Goal: Task Accomplishment & Management: Manage account settings

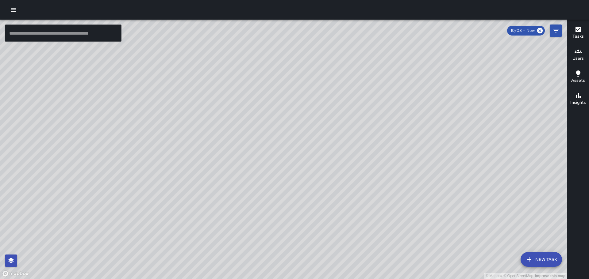
scroll to position [307, 0]
drag, startPoint x: 408, startPoint y: 131, endPoint x: 396, endPoint y: 87, distance: 45.1
click at [396, 87] on div "© Mapbox © OpenStreetMap Improve this map" at bounding box center [283, 150] width 567 height 260
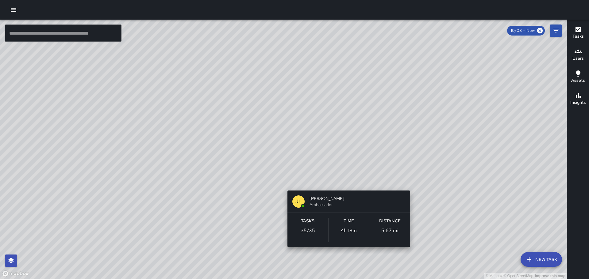
click at [347, 179] on div "© Mapbox © OpenStreetMap Improve this map JL [PERSON_NAME] Ambassador Tasks 35 …" at bounding box center [283, 150] width 567 height 260
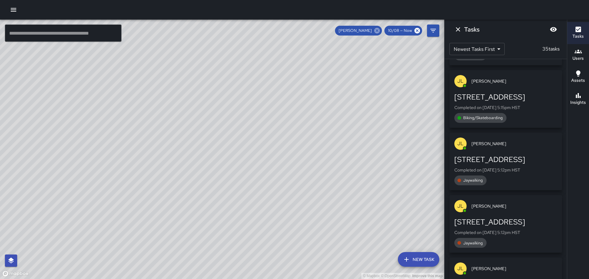
click at [377, 31] on icon at bounding box center [376, 30] width 7 height 7
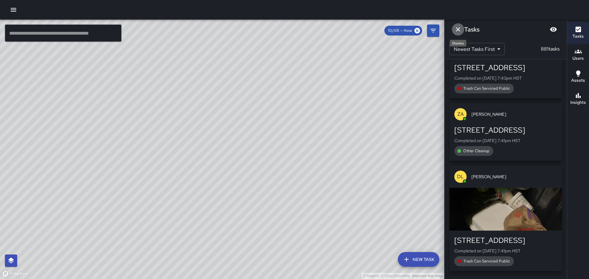
click at [460, 29] on icon "Dismiss" at bounding box center [457, 29] width 7 height 7
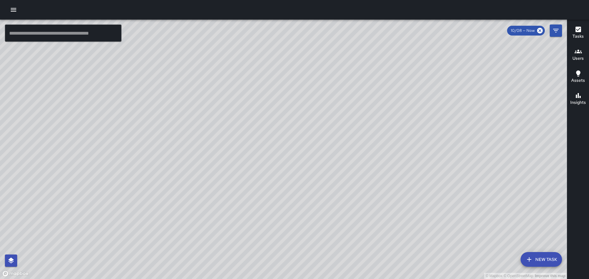
drag, startPoint x: 471, startPoint y: 146, endPoint x: 390, endPoint y: 147, distance: 81.9
click at [389, 147] on div "© Mapbox © OpenStreetMap Improve this map" at bounding box center [283, 150] width 567 height 260
drag, startPoint x: 429, startPoint y: 143, endPoint x: 426, endPoint y: 143, distance: 3.4
click at [426, 143] on div "© Mapbox © OpenStreetMap Improve this map" at bounding box center [283, 150] width 567 height 260
drag, startPoint x: 355, startPoint y: 155, endPoint x: 383, endPoint y: 185, distance: 41.9
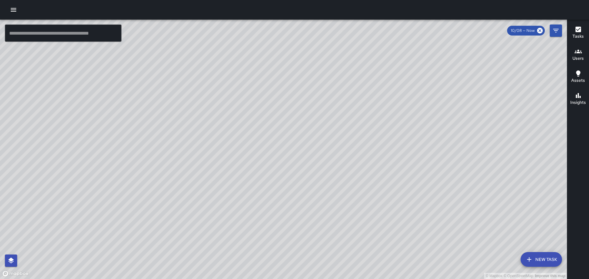
click at [383, 185] on div "© Mapbox © OpenStreetMap Improve this map" at bounding box center [283, 150] width 567 height 260
drag, startPoint x: 425, startPoint y: 185, endPoint x: 393, endPoint y: 162, distance: 39.7
click at [393, 162] on div "© Mapbox © OpenStreetMap Improve this map" at bounding box center [283, 150] width 567 height 260
drag, startPoint x: 381, startPoint y: 177, endPoint x: 358, endPoint y: 140, distance: 44.3
click at [358, 140] on div "© Mapbox © OpenStreetMap Improve this map" at bounding box center [283, 150] width 567 height 260
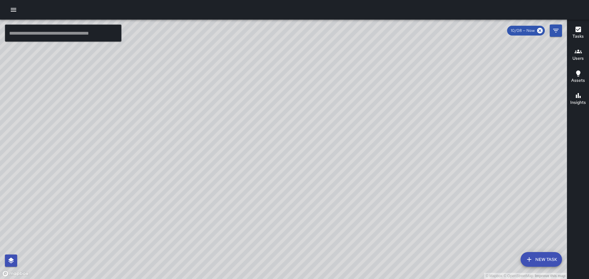
drag, startPoint x: 403, startPoint y: 182, endPoint x: 395, endPoint y: 176, distance: 10.5
click at [395, 176] on div "© Mapbox © OpenStreetMap Improve this map" at bounding box center [283, 150] width 567 height 260
drag, startPoint x: 345, startPoint y: 143, endPoint x: 371, endPoint y: 185, distance: 49.5
click at [371, 185] on div "© Mapbox © OpenStreetMap Improve this map" at bounding box center [283, 150] width 567 height 260
drag, startPoint x: 306, startPoint y: 133, endPoint x: 316, endPoint y: 151, distance: 21.1
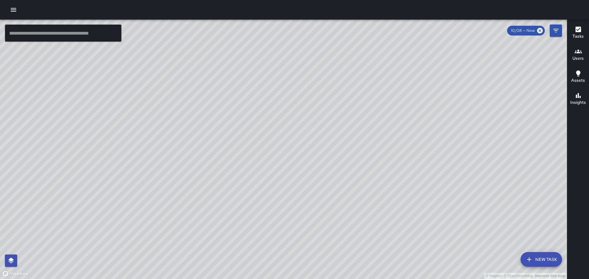
click at [316, 151] on div "© Mapbox © OpenStreetMap Improve this map" at bounding box center [283, 150] width 567 height 260
drag, startPoint x: 312, startPoint y: 107, endPoint x: 319, endPoint y: 166, distance: 59.2
click at [319, 166] on div "© Mapbox © OpenStreetMap Improve this map" at bounding box center [283, 150] width 567 height 260
click at [311, 114] on div "© Mapbox © OpenStreetMap Improve this map" at bounding box center [283, 150] width 567 height 260
click at [578, 50] on icon "button" at bounding box center [577, 52] width 7 height 4
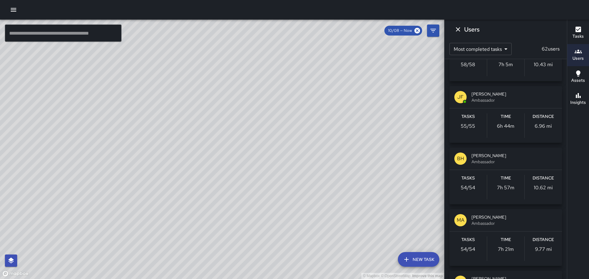
scroll to position [399, 0]
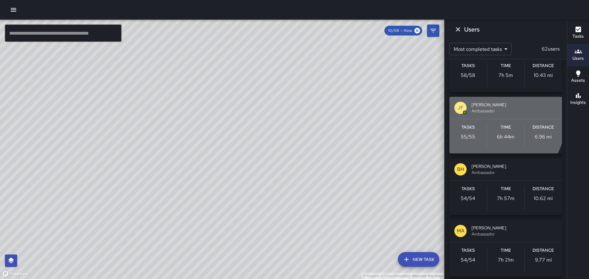
click at [461, 108] on p "JF" at bounding box center [460, 107] width 6 height 7
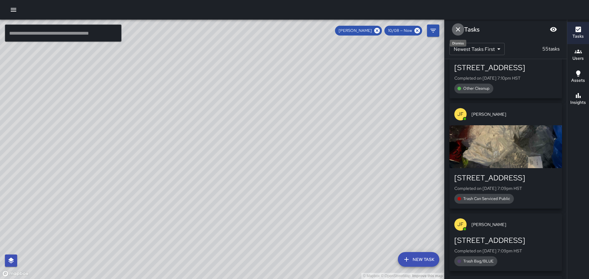
click at [456, 30] on icon "Dismiss" at bounding box center [457, 29] width 7 height 7
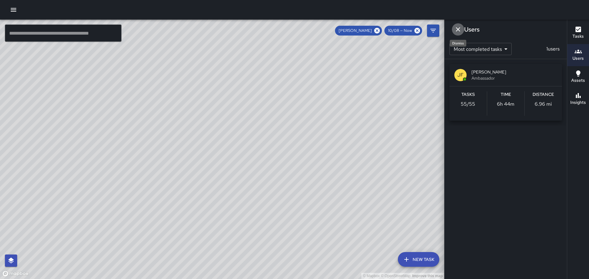
click at [455, 26] on button "Dismiss" at bounding box center [458, 29] width 12 height 12
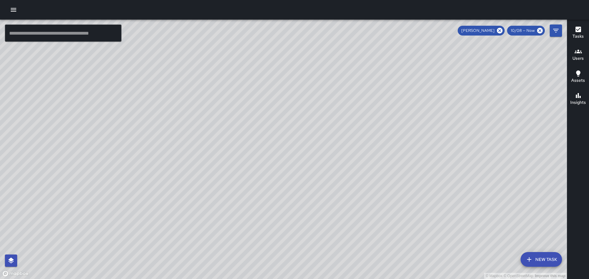
drag, startPoint x: 304, startPoint y: 132, endPoint x: 383, endPoint y: 118, distance: 79.9
click at [383, 118] on div "© Mapbox © OpenStreetMap Improve this map" at bounding box center [283, 150] width 567 height 260
drag, startPoint x: 361, startPoint y: 141, endPoint x: 348, endPoint y: 80, distance: 62.2
click at [349, 82] on div "© Mapbox © OpenStreetMap Improve this map" at bounding box center [283, 150] width 567 height 260
drag, startPoint x: 450, startPoint y: 166, endPoint x: 409, endPoint y: 123, distance: 59.4
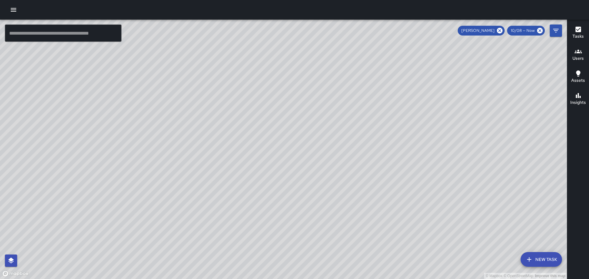
click at [410, 124] on div "© Mapbox © OpenStreetMap Improve this map" at bounding box center [283, 150] width 567 height 260
drag, startPoint x: 375, startPoint y: 122, endPoint x: 389, endPoint y: 137, distance: 20.8
click at [389, 137] on div "© Mapbox © OpenStreetMap Improve this map" at bounding box center [283, 150] width 567 height 260
drag, startPoint x: 345, startPoint y: 119, endPoint x: 394, endPoint y: 155, distance: 60.6
click at [404, 158] on div "© Mapbox © OpenStreetMap Improve this map" at bounding box center [283, 150] width 567 height 260
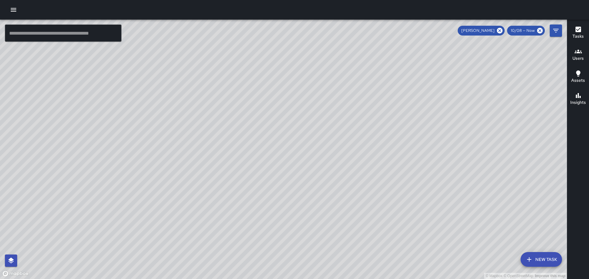
drag, startPoint x: 326, startPoint y: 112, endPoint x: 362, endPoint y: 149, distance: 50.9
click at [362, 149] on div "© Mapbox © OpenStreetMap Improve this map" at bounding box center [283, 150] width 567 height 260
drag, startPoint x: 363, startPoint y: 127, endPoint x: 389, endPoint y: 136, distance: 27.1
click at [389, 136] on div "© Mapbox © OpenStreetMap Improve this map" at bounding box center [283, 150] width 567 height 260
drag, startPoint x: 450, startPoint y: 176, endPoint x: 409, endPoint y: 127, distance: 64.8
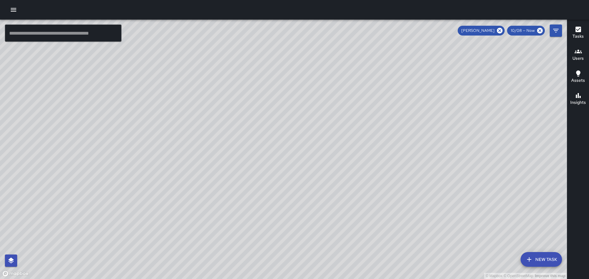
click at [404, 126] on div "© Mapbox © OpenStreetMap Improve this map" at bounding box center [283, 150] width 567 height 260
drag, startPoint x: 447, startPoint y: 158, endPoint x: 389, endPoint y: 86, distance: 92.5
click at [389, 86] on div "© Mapbox © OpenStreetMap Improve this map" at bounding box center [283, 150] width 567 height 260
drag, startPoint x: 426, startPoint y: 145, endPoint x: 412, endPoint y: 125, distance: 23.9
click at [412, 125] on div "© Mapbox © OpenStreetMap Improve this map" at bounding box center [283, 150] width 567 height 260
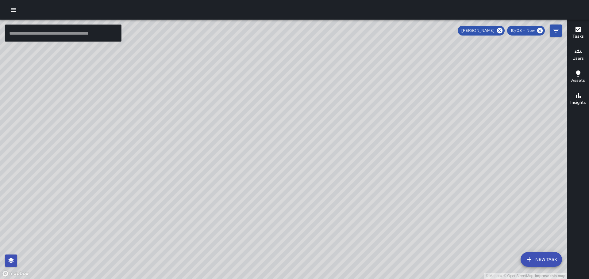
drag, startPoint x: 330, startPoint y: 90, endPoint x: 363, endPoint y: 129, distance: 50.9
click at [363, 129] on div "© Mapbox © OpenStreetMap Improve this map" at bounding box center [283, 150] width 567 height 260
drag, startPoint x: 399, startPoint y: 142, endPoint x: 360, endPoint y: 81, distance: 72.0
click at [360, 82] on div "© Mapbox © OpenStreetMap Improve this map" at bounding box center [283, 150] width 567 height 260
drag, startPoint x: 436, startPoint y: 170, endPoint x: 379, endPoint y: 98, distance: 92.5
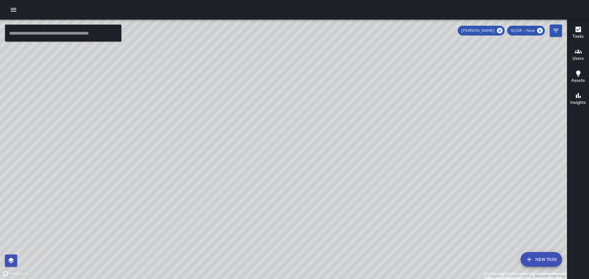
click at [380, 99] on div "© Mapbox © OpenStreetMap Improve this map" at bounding box center [283, 150] width 567 height 260
drag, startPoint x: 350, startPoint y: 101, endPoint x: 374, endPoint y: 100, distance: 23.6
click at [374, 100] on div "© Mapbox © OpenStreetMap Improve this map" at bounding box center [283, 150] width 567 height 260
drag, startPoint x: 428, startPoint y: 116, endPoint x: 386, endPoint y: 73, distance: 60.7
click at [386, 73] on div "© Mapbox © OpenStreetMap Improve this map" at bounding box center [283, 150] width 567 height 260
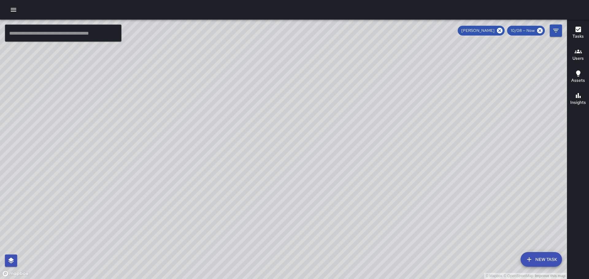
drag, startPoint x: 451, startPoint y: 160, endPoint x: 470, endPoint y: 191, distance: 36.1
click at [475, 197] on div "© Mapbox © OpenStreetMap Improve this map" at bounding box center [283, 150] width 567 height 260
drag, startPoint x: 392, startPoint y: 113, endPoint x: 426, endPoint y: 164, distance: 61.1
click at [429, 170] on div "© Mapbox © OpenStreetMap Improve this map" at bounding box center [283, 150] width 567 height 260
drag, startPoint x: 387, startPoint y: 117, endPoint x: 435, endPoint y: 179, distance: 78.1
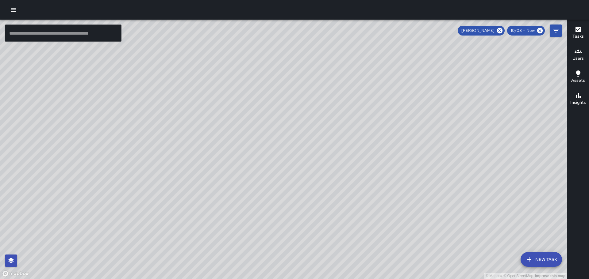
click at [436, 180] on div "© Mapbox © OpenStreetMap Improve this map" at bounding box center [283, 150] width 567 height 260
drag, startPoint x: 362, startPoint y: 107, endPoint x: 422, endPoint y: 188, distance: 100.9
click at [422, 188] on div "© Mapbox © OpenStreetMap Improve this map" at bounding box center [283, 150] width 567 height 260
drag, startPoint x: 384, startPoint y: 134, endPoint x: 406, endPoint y: 158, distance: 32.3
click at [406, 158] on div "© Mapbox © OpenStreetMap Improve this map" at bounding box center [283, 150] width 567 height 260
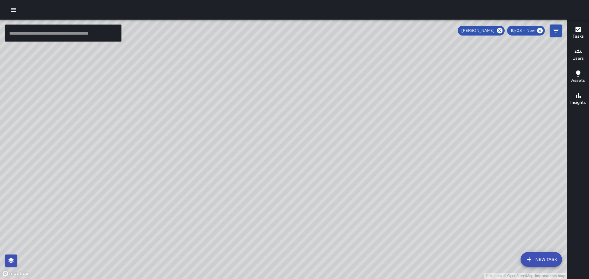
drag, startPoint x: 383, startPoint y: 130, endPoint x: 421, endPoint y: 170, distance: 54.9
click at [421, 172] on div "© Mapbox © OpenStreetMap Improve this map" at bounding box center [283, 150] width 567 height 260
drag, startPoint x: 387, startPoint y: 124, endPoint x: 398, endPoint y: 136, distance: 16.5
click at [398, 136] on div "© Mapbox © OpenStreetMap Improve this map" at bounding box center [283, 150] width 567 height 260
drag, startPoint x: 412, startPoint y: 137, endPoint x: 398, endPoint y: 121, distance: 20.9
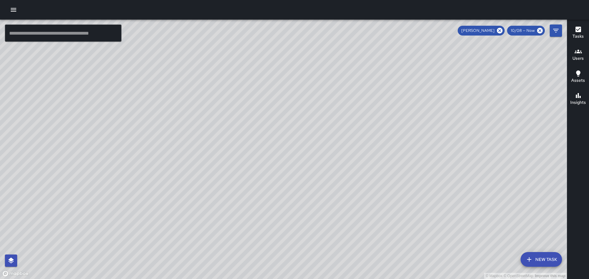
click at [399, 122] on div "© Mapbox © OpenStreetMap Improve this map" at bounding box center [283, 150] width 567 height 260
drag, startPoint x: 463, startPoint y: 178, endPoint x: 400, endPoint y: 110, distance: 92.9
click at [402, 113] on div "© Mapbox © OpenStreetMap Improve this map" at bounding box center [283, 150] width 567 height 260
drag, startPoint x: 330, startPoint y: 104, endPoint x: 334, endPoint y: 123, distance: 19.8
click at [334, 123] on div "© Mapbox © OpenStreetMap Improve this map" at bounding box center [283, 150] width 567 height 260
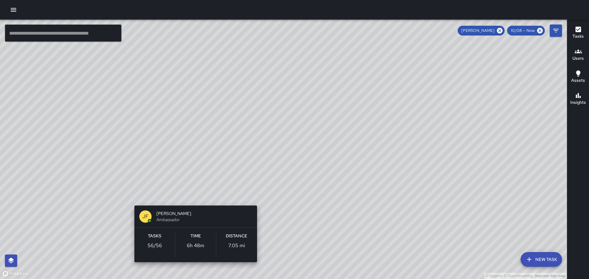
click at [195, 198] on div "© Mapbox © OpenStreetMap Improve this map [PERSON_NAME] Ambassador Tasks 56 / 5…" at bounding box center [283, 150] width 567 height 260
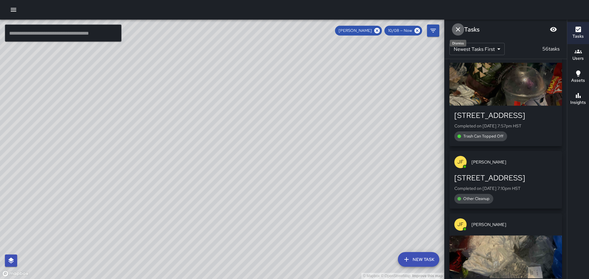
click at [456, 30] on icon "Dismiss" at bounding box center [457, 29] width 7 height 7
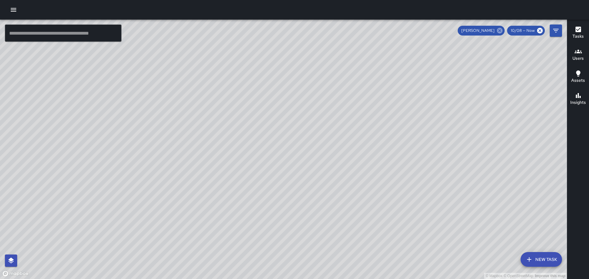
click at [500, 31] on icon at bounding box center [499, 30] width 7 height 7
drag, startPoint x: 339, startPoint y: 103, endPoint x: 345, endPoint y: 121, distance: 18.9
click at [347, 121] on div "© Mapbox © OpenStreetMap Improve this map" at bounding box center [283, 150] width 567 height 260
drag, startPoint x: 318, startPoint y: 105, endPoint x: 342, endPoint y: 121, distance: 28.6
click at [342, 121] on div "© Mapbox © OpenStreetMap Improve this map" at bounding box center [283, 150] width 567 height 260
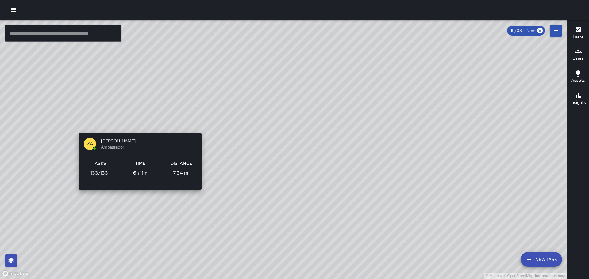
click at [143, 124] on div "© Mapbox © OpenStreetMap Improve this map ZA [PERSON_NAME] Ambassador Tasks 133…" at bounding box center [283, 150] width 567 height 260
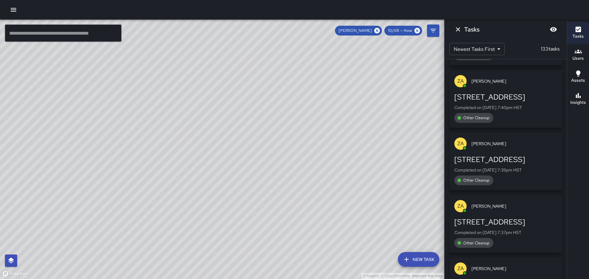
drag, startPoint x: 148, startPoint y: 90, endPoint x: 229, endPoint y: 160, distance: 106.9
click at [254, 171] on div "© Mapbox © OpenStreetMap Improve this map" at bounding box center [222, 150] width 444 height 260
drag, startPoint x: 176, startPoint y: 137, endPoint x: 197, endPoint y: 161, distance: 31.1
click at [197, 161] on div "© Mapbox © OpenStreetMap Improve this map" at bounding box center [222, 150] width 444 height 260
drag, startPoint x: 126, startPoint y: 238, endPoint x: 132, endPoint y: 138, distance: 99.5
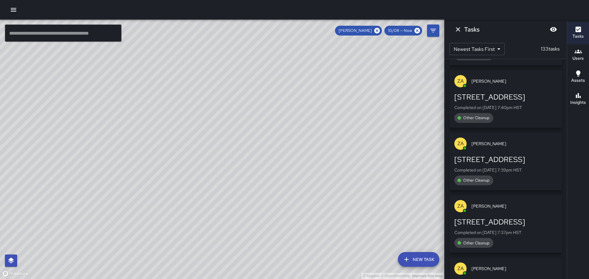
click at [126, 160] on div "© Mapbox © OpenStreetMap Improve this map ZA [PERSON_NAME] Ambassador Tasks 133…" at bounding box center [222, 150] width 444 height 260
drag, startPoint x: 123, startPoint y: 109, endPoint x: 142, endPoint y: 217, distance: 110.3
click at [142, 217] on div "© Mapbox © OpenStreetMap Improve this map" at bounding box center [222, 150] width 444 height 260
drag, startPoint x: 208, startPoint y: 212, endPoint x: 218, endPoint y: 227, distance: 18.1
click at [218, 227] on div "© Mapbox © OpenStreetMap Improve this map" at bounding box center [222, 150] width 444 height 260
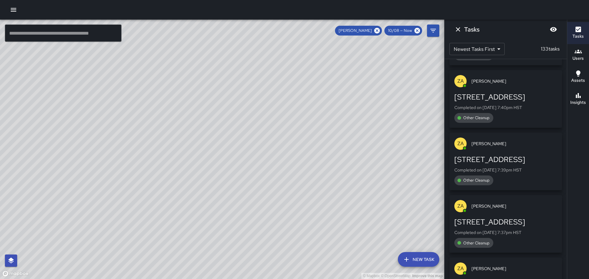
drag, startPoint x: 269, startPoint y: 215, endPoint x: 254, endPoint y: 38, distance: 177.8
click at [244, 89] on div "© Mapbox © OpenStreetMap Improve this map" at bounding box center [222, 150] width 444 height 260
drag, startPoint x: 240, startPoint y: 195, endPoint x: 231, endPoint y: 97, distance: 98.9
click at [235, 114] on div "© Mapbox © OpenStreetMap Improve this map" at bounding box center [222, 150] width 444 height 260
drag, startPoint x: 279, startPoint y: 165, endPoint x: 259, endPoint y: 108, distance: 59.8
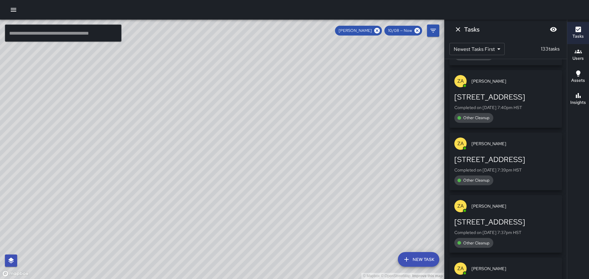
click at [264, 124] on div "© Mapbox © OpenStreetMap Improve this map" at bounding box center [222, 150] width 444 height 260
drag, startPoint x: 277, startPoint y: 213, endPoint x: 276, endPoint y: 221, distance: 8.0
click at [276, 221] on div "© Mapbox © OpenStreetMap Improve this map" at bounding box center [222, 150] width 444 height 260
drag, startPoint x: 378, startPoint y: 228, endPoint x: 345, endPoint y: 184, distance: 55.0
click at [345, 184] on div "© Mapbox © OpenStreetMap Improve this map" at bounding box center [222, 150] width 444 height 260
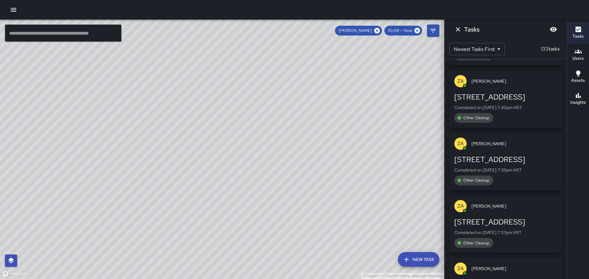
drag, startPoint x: 341, startPoint y: 198, endPoint x: 327, endPoint y: 179, distance: 23.6
click at [327, 180] on div "© Mapbox © OpenStreetMap Improve this map" at bounding box center [222, 150] width 444 height 260
drag, startPoint x: 271, startPoint y: 154, endPoint x: 296, endPoint y: 195, distance: 47.7
click at [296, 195] on div "© Mapbox © OpenStreetMap Improve this map" at bounding box center [222, 150] width 444 height 260
click at [457, 27] on icon "Dismiss" at bounding box center [457, 29] width 7 height 7
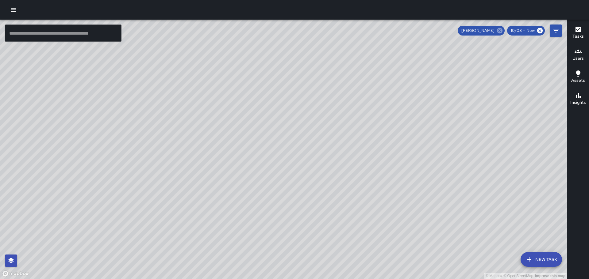
click at [502, 31] on icon at bounding box center [500, 31] width 6 height 6
drag, startPoint x: 395, startPoint y: 147, endPoint x: 384, endPoint y: 93, distance: 55.4
click at [384, 93] on div "© Mapbox © OpenStreetMap Improve this map" at bounding box center [283, 150] width 567 height 260
drag, startPoint x: 326, startPoint y: 158, endPoint x: 376, endPoint y: 94, distance: 81.7
click at [368, 102] on div "© Mapbox © OpenStreetMap Improve this map" at bounding box center [283, 150] width 567 height 260
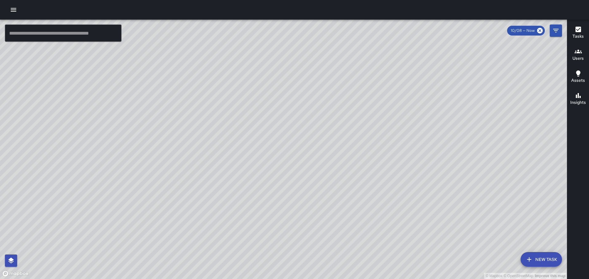
drag, startPoint x: 356, startPoint y: 143, endPoint x: 347, endPoint y: 120, distance: 24.7
click at [347, 120] on div "© Mapbox © OpenStreetMap Improve this map" at bounding box center [283, 150] width 567 height 260
drag, startPoint x: 406, startPoint y: 169, endPoint x: 394, endPoint y: 134, distance: 36.7
click at [389, 138] on div "© Mapbox © OpenStreetMap Improve this map" at bounding box center [283, 150] width 567 height 260
drag, startPoint x: 436, startPoint y: 181, endPoint x: 405, endPoint y: 128, distance: 61.1
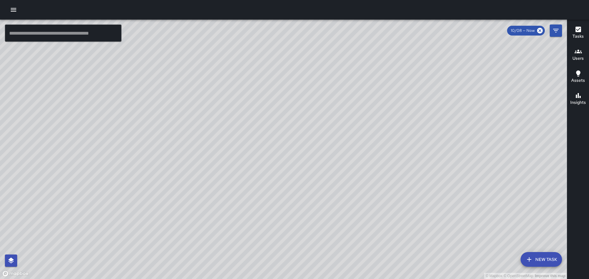
click at [409, 136] on div "© Mapbox © OpenStreetMap Improve this map" at bounding box center [283, 150] width 567 height 260
drag, startPoint x: 412, startPoint y: 163, endPoint x: 395, endPoint y: 109, distance: 56.7
click at [395, 109] on div "© Mapbox © OpenStreetMap Improve this map" at bounding box center [283, 150] width 567 height 260
drag, startPoint x: 417, startPoint y: 130, endPoint x: 426, endPoint y: 176, distance: 47.0
click at [435, 182] on div "© Mapbox © OpenStreetMap Improve this map" at bounding box center [283, 150] width 567 height 260
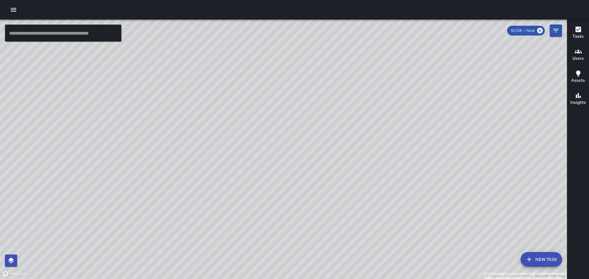
click at [235, 181] on div "© Mapbox © OpenStreetMap Improve this map [PERSON_NAME] Ambassador Tasks 60 / 6…" at bounding box center [283, 150] width 567 height 260
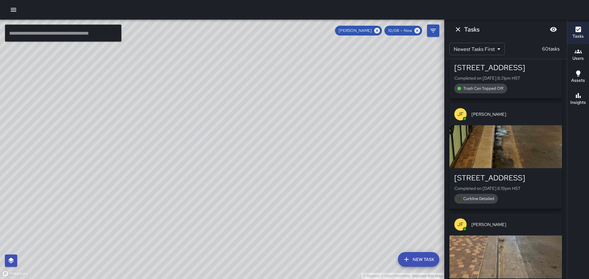
drag, startPoint x: 357, startPoint y: 186, endPoint x: 344, endPoint y: 156, distance: 32.7
click at [344, 156] on div "© Mapbox © OpenStreetMap Improve this map" at bounding box center [222, 150] width 444 height 260
drag, startPoint x: 398, startPoint y: 190, endPoint x: 359, endPoint y: 152, distance: 54.2
click at [354, 150] on div "© Mapbox © OpenStreetMap Improve this map" at bounding box center [222, 150] width 444 height 260
drag, startPoint x: 361, startPoint y: 155, endPoint x: 154, endPoint y: 56, distance: 228.7
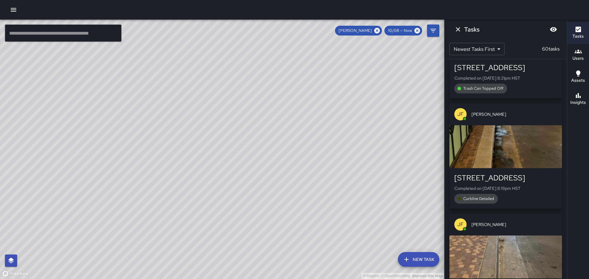
click at [320, 195] on div "© Mapbox © OpenStreetMap Improve this map" at bounding box center [222, 150] width 444 height 260
drag, startPoint x: 335, startPoint y: 161, endPoint x: 301, endPoint y: 83, distance: 84.3
click at [309, 105] on div "© Mapbox © OpenStreetMap Improve this map" at bounding box center [222, 150] width 444 height 260
drag, startPoint x: 251, startPoint y: 166, endPoint x: 249, endPoint y: 154, distance: 12.2
click at [248, 154] on div "© Mapbox © OpenStreetMap Improve this map" at bounding box center [222, 150] width 444 height 260
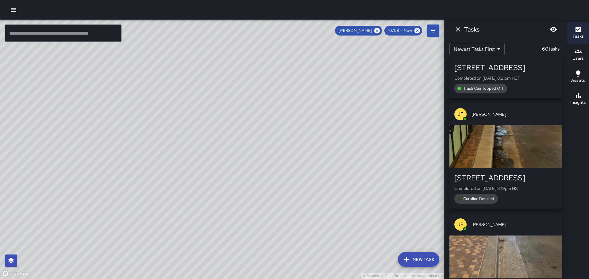
drag, startPoint x: 312, startPoint y: 161, endPoint x: 289, endPoint y: 187, distance: 34.7
click at [277, 208] on div "© Mapbox © OpenStreetMap Improve this map" at bounding box center [222, 150] width 444 height 260
drag, startPoint x: 268, startPoint y: 194, endPoint x: 231, endPoint y: 170, distance: 44.2
click at [282, 229] on div "© Mapbox © OpenStreetMap Improve this map" at bounding box center [222, 150] width 444 height 260
drag, startPoint x: 207, startPoint y: 169, endPoint x: 207, endPoint y: 118, distance: 51.2
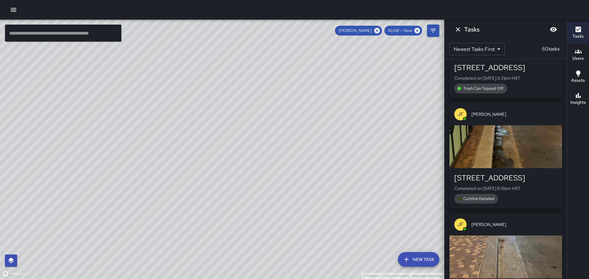
click at [206, 123] on div "© Mapbox © OpenStreetMap Improve this map" at bounding box center [222, 150] width 444 height 260
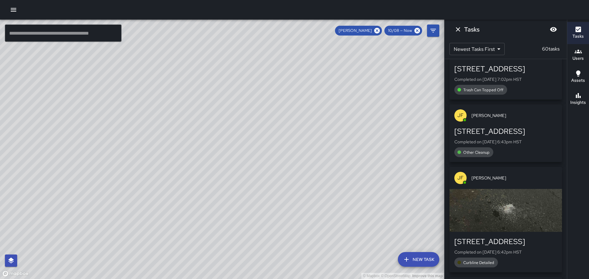
scroll to position [1104, 0]
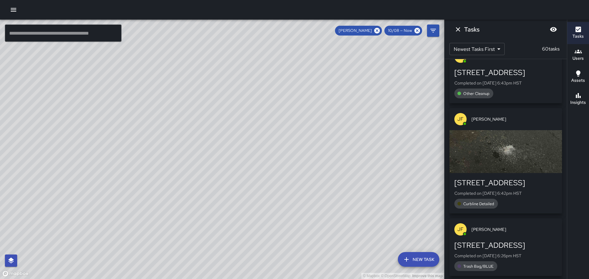
drag, startPoint x: 357, startPoint y: 130, endPoint x: 355, endPoint y: 125, distance: 4.8
click at [355, 127] on div "© Mapbox © OpenStreetMap Improve this map" at bounding box center [222, 150] width 444 height 260
drag, startPoint x: 358, startPoint y: 184, endPoint x: 294, endPoint y: 105, distance: 101.1
click at [294, 105] on div "© Mapbox © OpenStreetMap Improve this map" at bounding box center [222, 150] width 444 height 260
drag, startPoint x: 285, startPoint y: 118, endPoint x: 312, endPoint y: 171, distance: 59.1
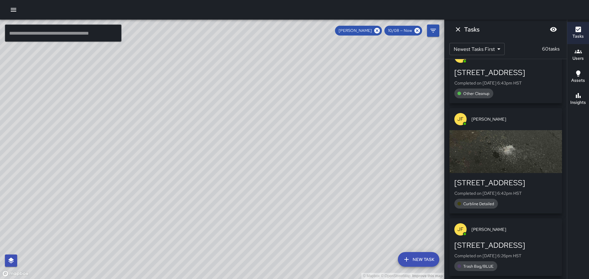
click at [359, 206] on div "© Mapbox © OpenStreetMap Improve this map" at bounding box center [222, 150] width 444 height 260
drag, startPoint x: 344, startPoint y: 196, endPoint x: 342, endPoint y: 173, distance: 23.3
click at [342, 173] on div "© Mapbox © OpenStreetMap Improve this map" at bounding box center [222, 150] width 444 height 260
click at [453, 30] on button "Dismiss" at bounding box center [458, 29] width 12 height 12
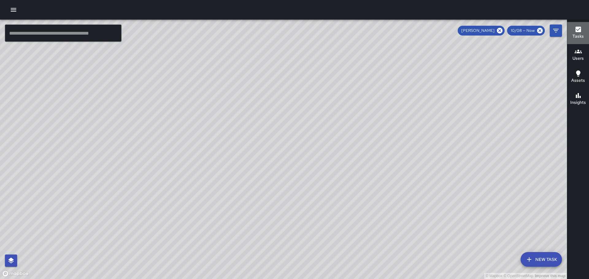
click at [578, 27] on icon "button" at bounding box center [578, 30] width 6 height 6
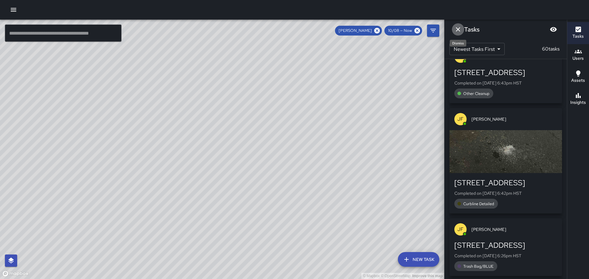
click at [457, 29] on icon "Dismiss" at bounding box center [457, 29] width 7 height 7
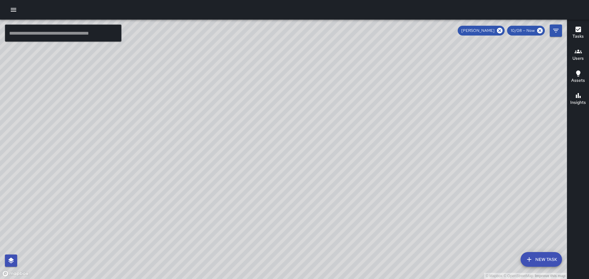
scroll to position [1291, 0]
click at [581, 31] on icon "button" at bounding box center [577, 29] width 7 height 7
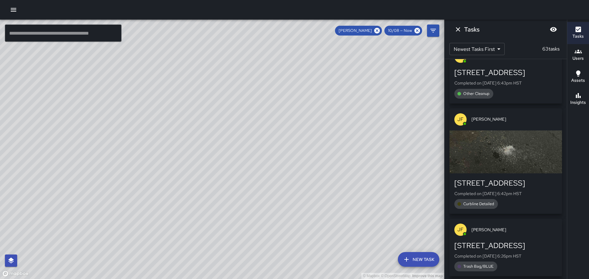
drag, startPoint x: 267, startPoint y: 115, endPoint x: 300, endPoint y: 128, distance: 35.3
click at [300, 128] on div "© Mapbox © OpenStreetMap Improve this map" at bounding box center [222, 150] width 444 height 260
drag, startPoint x: 372, startPoint y: 138, endPoint x: 338, endPoint y: 106, distance: 47.1
click at [338, 106] on div "© Mapbox © OpenStreetMap Improve this map" at bounding box center [222, 150] width 444 height 260
drag, startPoint x: 375, startPoint y: 140, endPoint x: 416, endPoint y: 174, distance: 52.9
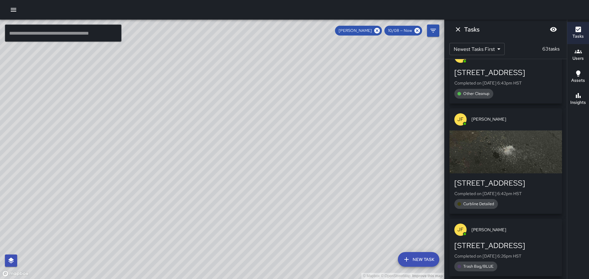
click at [416, 174] on div "© Mapbox © OpenStreetMap Improve this map" at bounding box center [222, 150] width 444 height 260
click at [458, 30] on icon "Dismiss" at bounding box center [458, 29] width 4 height 4
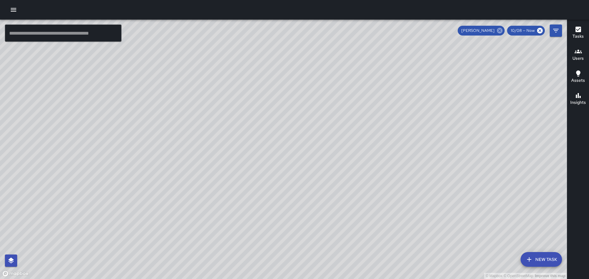
click at [502, 31] on icon at bounding box center [500, 31] width 6 height 6
drag, startPoint x: 424, startPoint y: 138, endPoint x: 409, endPoint y: 111, distance: 30.2
click at [409, 111] on div "© Mapbox © OpenStreetMap Improve this map" at bounding box center [283, 150] width 567 height 260
drag, startPoint x: 114, startPoint y: 140, endPoint x: 214, endPoint y: 137, distance: 99.7
click at [213, 137] on div "© Mapbox © OpenStreetMap Improve this map ZA [PERSON_NAME] [STREET_ADDRESS] Com…" at bounding box center [283, 150] width 567 height 260
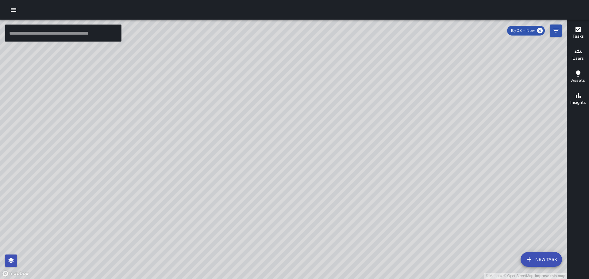
drag, startPoint x: 177, startPoint y: 143, endPoint x: 225, endPoint y: 132, distance: 49.3
click at [217, 137] on div "© Mapbox © OpenStreetMap Improve this map" at bounding box center [283, 150] width 567 height 260
drag, startPoint x: 332, startPoint y: 113, endPoint x: 280, endPoint y: 160, distance: 69.5
click at [274, 170] on div "© Mapbox © OpenStreetMap Improve this map" at bounding box center [283, 150] width 567 height 260
drag, startPoint x: 376, startPoint y: 149, endPoint x: 344, endPoint y: 95, distance: 62.8
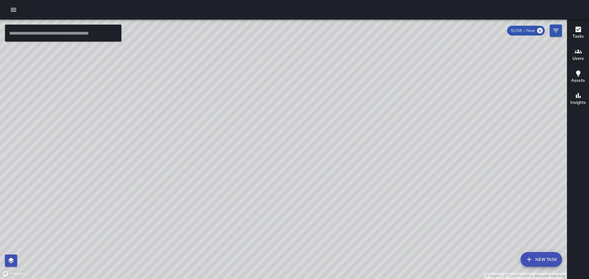
click at [341, 89] on div "© Mapbox © OpenStreetMap Improve this map" at bounding box center [283, 150] width 567 height 260
drag, startPoint x: 396, startPoint y: 170, endPoint x: 297, endPoint y: 74, distance: 137.5
click at [297, 74] on div "© Mapbox © OpenStreetMap Improve this map" at bounding box center [283, 150] width 567 height 260
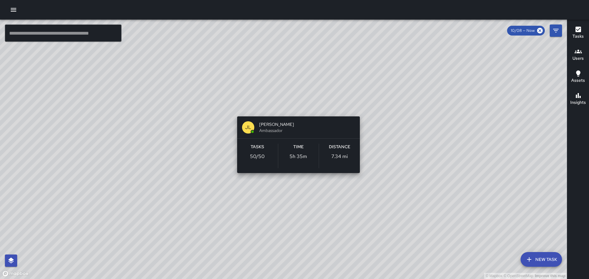
click at [292, 109] on div "© Mapbox © OpenStreetMap Improve this map [PERSON_NAME] [PERSON_NAME] Ambassado…" at bounding box center [283, 150] width 567 height 260
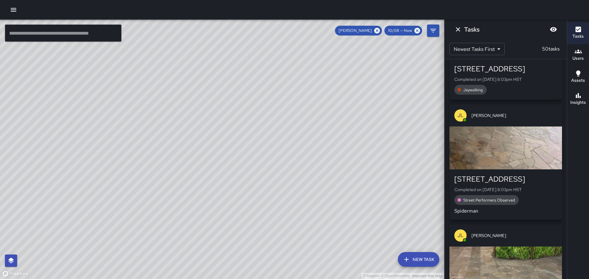
drag, startPoint x: 325, startPoint y: 99, endPoint x: 321, endPoint y: 182, distance: 82.9
click at [321, 182] on div "© Mapbox © OpenStreetMap Improve this map" at bounding box center [222, 150] width 444 height 260
drag, startPoint x: 276, startPoint y: 151, endPoint x: 268, endPoint y: 115, distance: 36.7
click at [268, 115] on div "© Mapbox © OpenStreetMap Improve this map" at bounding box center [222, 150] width 444 height 260
drag, startPoint x: 317, startPoint y: 148, endPoint x: 308, endPoint y: 115, distance: 34.6
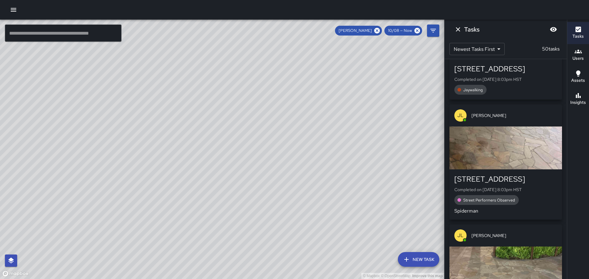
click at [309, 118] on div "© Mapbox © OpenStreetMap Improve this map" at bounding box center [222, 150] width 444 height 260
drag, startPoint x: 279, startPoint y: 121, endPoint x: 295, endPoint y: 158, distance: 41.1
click at [295, 158] on div "© Mapbox © OpenStreetMap Improve this map" at bounding box center [222, 150] width 444 height 260
drag, startPoint x: 182, startPoint y: 119, endPoint x: 266, endPoint y: 212, distance: 125.7
click at [266, 212] on div "© Mapbox © OpenStreetMap Improve this map" at bounding box center [222, 150] width 444 height 260
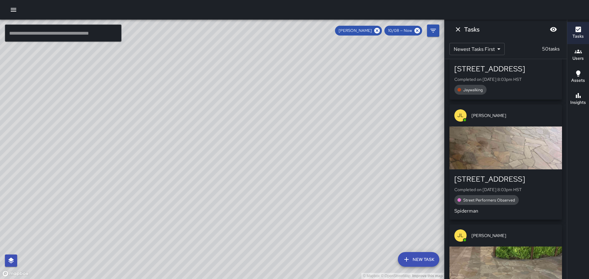
drag, startPoint x: 157, startPoint y: 115, endPoint x: 188, endPoint y: 109, distance: 31.2
click at [254, 212] on div "© Mapbox © OpenStreetMap Improve this map" at bounding box center [222, 150] width 444 height 260
drag, startPoint x: 181, startPoint y: 97, endPoint x: 216, endPoint y: 160, distance: 71.5
click at [216, 161] on div "© Mapbox © OpenStreetMap Improve this map" at bounding box center [222, 150] width 444 height 260
click at [181, 114] on div "© Mapbox © OpenStreetMap Improve this map" at bounding box center [222, 150] width 444 height 260
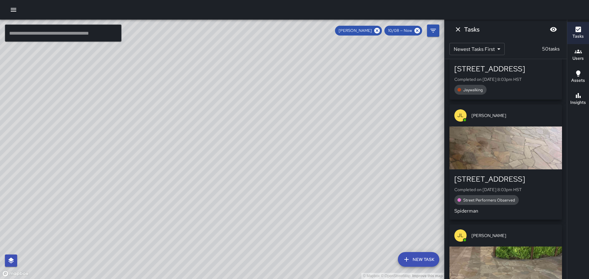
drag, startPoint x: 137, startPoint y: 188, endPoint x: 187, endPoint y: 168, distance: 54.0
click at [181, 173] on div "© Mapbox © OpenStreetMap Improve this map" at bounding box center [222, 150] width 444 height 260
drag, startPoint x: 147, startPoint y: 164, endPoint x: 243, endPoint y: 240, distance: 122.3
click at [254, 256] on div "© Mapbox © OpenStreetMap Improve this map" at bounding box center [222, 150] width 444 height 260
drag, startPoint x: 205, startPoint y: 184, endPoint x: 113, endPoint y: 162, distance: 94.8
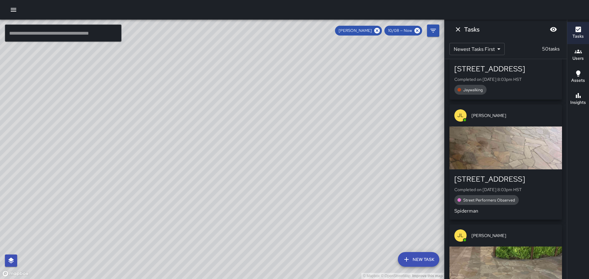
click at [213, 210] on div "© Mapbox © OpenStreetMap Improve this map" at bounding box center [222, 150] width 444 height 260
drag, startPoint x: 98, startPoint y: 159, endPoint x: 147, endPoint y: 151, distance: 49.3
click at [145, 151] on div "© Mapbox © OpenStreetMap Improve this map" at bounding box center [222, 150] width 444 height 260
drag, startPoint x: 208, startPoint y: 199, endPoint x: 288, endPoint y: 210, distance: 80.9
click at [288, 210] on div "© Mapbox © OpenStreetMap Improve this map" at bounding box center [222, 150] width 444 height 260
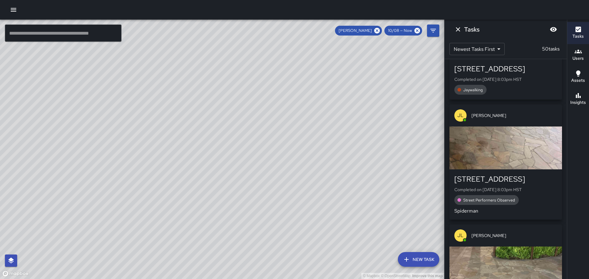
drag, startPoint x: 41, startPoint y: 137, endPoint x: 108, endPoint y: 143, distance: 67.1
click at [109, 144] on div "© Mapbox © OpenStreetMap Improve this map" at bounding box center [222, 150] width 444 height 260
drag, startPoint x: 316, startPoint y: 238, endPoint x: 245, endPoint y: 135, distance: 124.7
click at [255, 147] on div "© Mapbox © OpenStreetMap Improve this map" at bounding box center [222, 150] width 444 height 260
drag, startPoint x: 380, startPoint y: 207, endPoint x: 284, endPoint y: 61, distance: 174.4
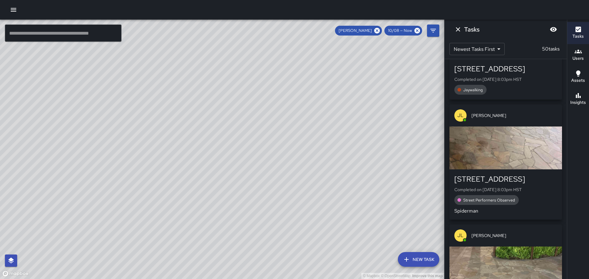
click at [289, 67] on div "© Mapbox © OpenStreetMap Improve this map" at bounding box center [222, 150] width 444 height 260
drag, startPoint x: 320, startPoint y: 142, endPoint x: 241, endPoint y: 61, distance: 113.2
click at [241, 61] on div "© Mapbox © OpenStreetMap Improve this map" at bounding box center [222, 150] width 444 height 260
drag, startPoint x: 315, startPoint y: 153, endPoint x: 364, endPoint y: 226, distance: 87.7
click at [371, 248] on div "© Mapbox © OpenStreetMap Improve this map" at bounding box center [222, 150] width 444 height 260
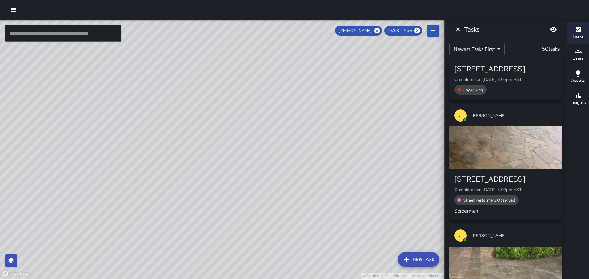
drag, startPoint x: 272, startPoint y: 123, endPoint x: 306, endPoint y: 196, distance: 80.6
click at [306, 196] on div "© Mapbox © OpenStreetMap Improve this map" at bounding box center [222, 150] width 444 height 260
drag, startPoint x: 245, startPoint y: 145, endPoint x: 220, endPoint y: 104, distance: 47.8
click at [213, 102] on div "© Mapbox © OpenStreetMap Improve this map" at bounding box center [222, 150] width 444 height 260
drag, startPoint x: 297, startPoint y: 208, endPoint x: 254, endPoint y: 129, distance: 90.4
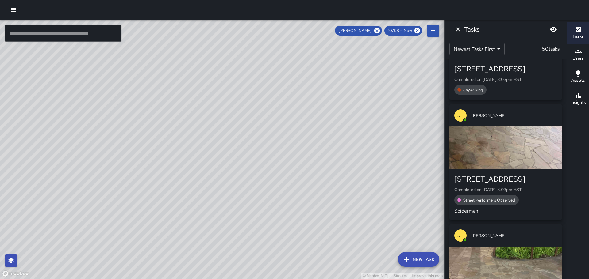
click at [255, 132] on div "© Mapbox © OpenStreetMap Improve this map" at bounding box center [222, 150] width 444 height 260
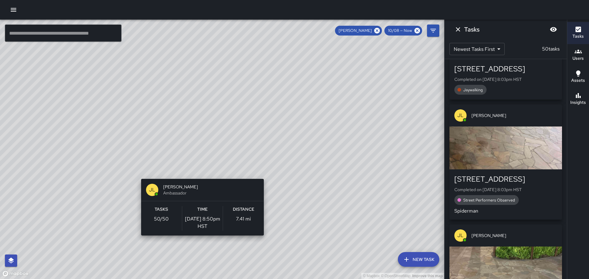
click at [205, 177] on div "[PERSON_NAME] [PERSON_NAME] Ambassador Tasks 50 / 50 Time [DATE] 8:50pm HST Dis…" at bounding box center [203, 208] width 128 height 62
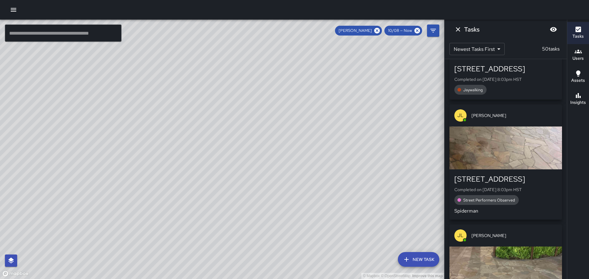
drag, startPoint x: 242, startPoint y: 125, endPoint x: 251, endPoint y: 166, distance: 41.5
click at [251, 166] on div "© Mapbox © OpenStreetMap Improve this map" at bounding box center [222, 150] width 444 height 260
drag, startPoint x: 296, startPoint y: 152, endPoint x: 291, endPoint y: 238, distance: 85.7
click at [291, 238] on div "© Mapbox © OpenStreetMap Improve this map" at bounding box center [222, 150] width 444 height 260
drag, startPoint x: 212, startPoint y: 189, endPoint x: 216, endPoint y: 196, distance: 8.1
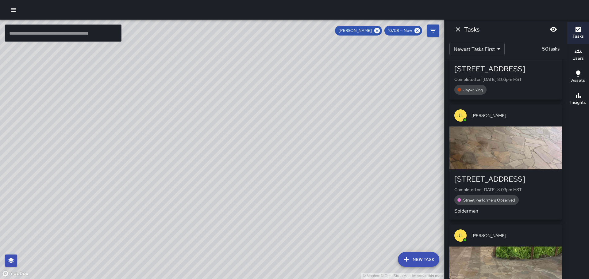
click at [216, 196] on div "© Mapbox © OpenStreetMap Improve this map" at bounding box center [222, 150] width 444 height 260
drag, startPoint x: 138, startPoint y: 137, endPoint x: 263, endPoint y: 205, distance: 142.4
click at [264, 207] on div "© Mapbox © OpenStreetMap Improve this map" at bounding box center [222, 150] width 444 height 260
drag, startPoint x: 242, startPoint y: 197, endPoint x: 231, endPoint y: 144, distance: 54.7
click at [232, 146] on div "© Mapbox © OpenStreetMap Improve this map" at bounding box center [222, 150] width 444 height 260
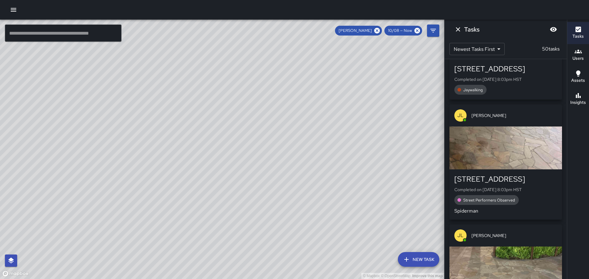
drag, startPoint x: 253, startPoint y: 177, endPoint x: 178, endPoint y: 78, distance: 123.4
click at [185, 90] on div "© Mapbox © OpenStreetMap Improve this map" at bounding box center [222, 150] width 444 height 260
drag, startPoint x: 365, startPoint y: 207, endPoint x: 332, endPoint y: 161, distance: 56.7
click at [335, 166] on div "© Mapbox © OpenStreetMap Improve this map" at bounding box center [222, 150] width 444 height 260
drag, startPoint x: 349, startPoint y: 193, endPoint x: 334, endPoint y: 166, distance: 31.0
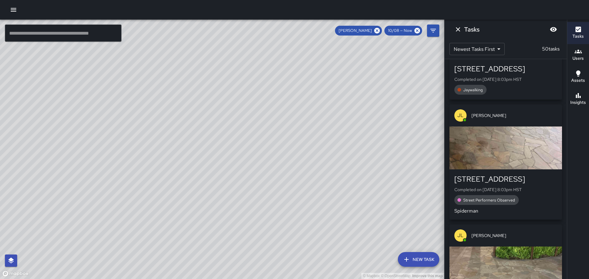
click at [334, 166] on div "© Mapbox © OpenStreetMap Improve this map" at bounding box center [222, 150] width 444 height 260
drag, startPoint x: 364, startPoint y: 193, endPoint x: 326, endPoint y: 125, distance: 77.7
click at [326, 127] on div "© Mapbox © OpenStreetMap Improve this map" at bounding box center [222, 150] width 444 height 260
drag, startPoint x: 318, startPoint y: 154, endPoint x: 346, endPoint y: 190, distance: 46.2
click at [347, 197] on div "© Mapbox © OpenStreetMap Improve this map" at bounding box center [222, 150] width 444 height 260
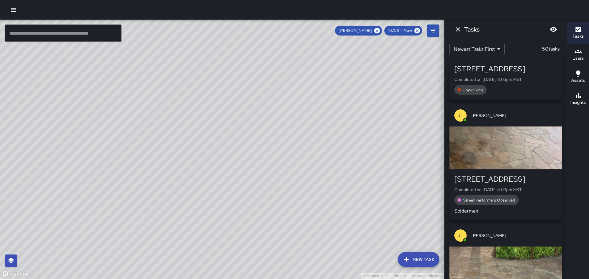
drag, startPoint x: 331, startPoint y: 166, endPoint x: 367, endPoint y: 216, distance: 61.8
click at [367, 216] on div "© Mapbox © OpenStreetMap Improve this map" at bounding box center [222, 150] width 444 height 260
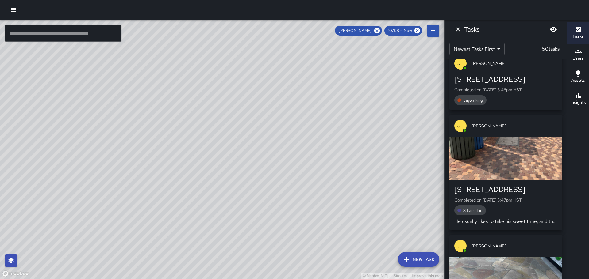
scroll to position [3345, 0]
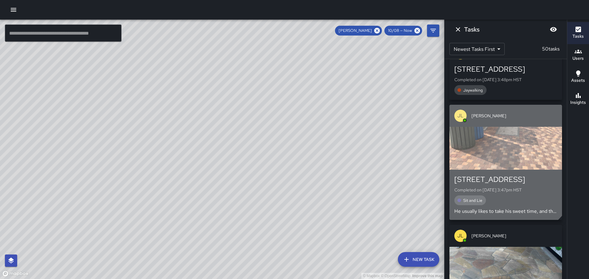
click at [487, 149] on div "button" at bounding box center [505, 148] width 113 height 43
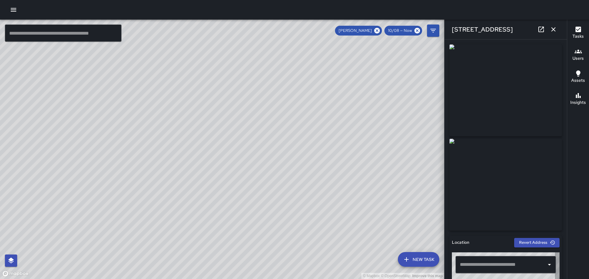
type input "**********"
click at [554, 30] on icon "button" at bounding box center [553, 29] width 4 height 4
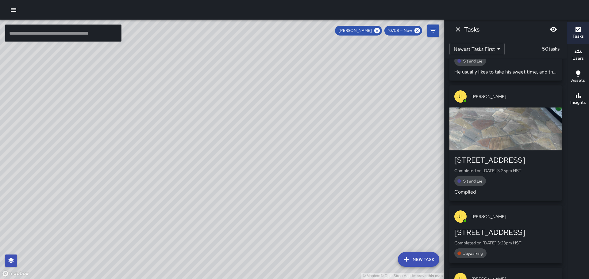
scroll to position [3498, 0]
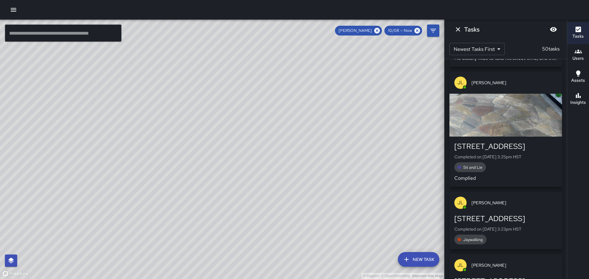
click at [507, 125] on div "button" at bounding box center [505, 115] width 113 height 43
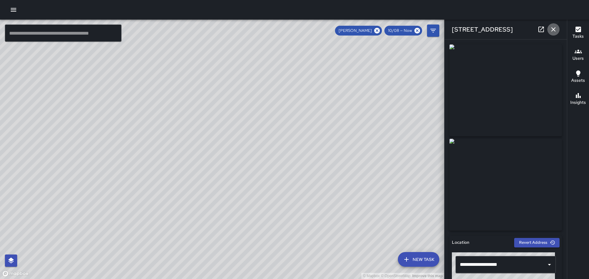
click at [553, 27] on icon "button" at bounding box center [552, 29] width 7 height 7
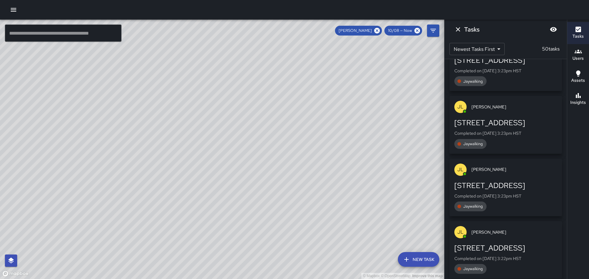
scroll to position [3662, 0]
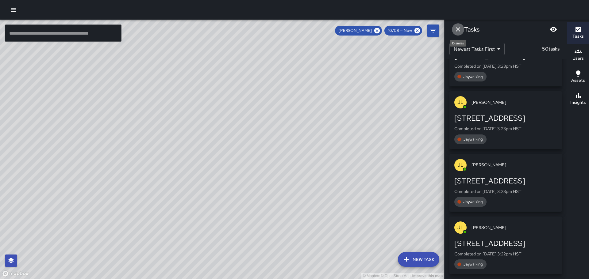
click at [460, 29] on icon "Dismiss" at bounding box center [457, 29] width 7 height 7
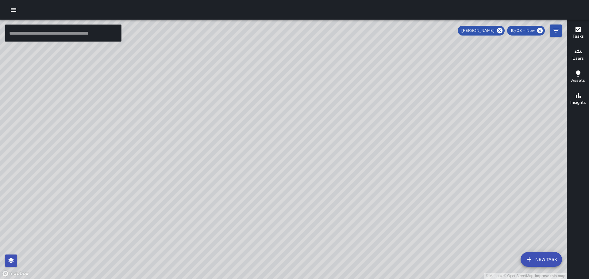
drag, startPoint x: 394, startPoint y: 123, endPoint x: 338, endPoint y: 48, distance: 93.6
click at [348, 59] on div "© Mapbox © OpenStreetMap Improve this map" at bounding box center [283, 150] width 567 height 260
drag, startPoint x: 446, startPoint y: 177, endPoint x: 415, endPoint y: 140, distance: 47.8
click at [415, 140] on div "© Mapbox © OpenStreetMap Improve this map" at bounding box center [283, 150] width 567 height 260
click at [499, 31] on icon at bounding box center [499, 30] width 7 height 7
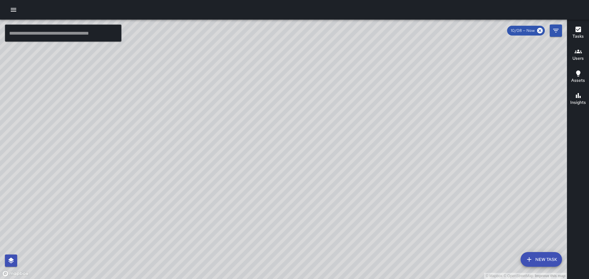
drag, startPoint x: 401, startPoint y: 83, endPoint x: 387, endPoint y: 155, distance: 72.8
click at [387, 155] on div "© Mapbox © OpenStreetMap Improve this map" at bounding box center [283, 150] width 567 height 260
drag, startPoint x: 288, startPoint y: 99, endPoint x: 337, endPoint y: 149, distance: 69.8
click at [337, 149] on div "© Mapbox © OpenStreetMap Improve this map" at bounding box center [283, 150] width 567 height 260
drag, startPoint x: 295, startPoint y: 140, endPoint x: 337, endPoint y: 159, distance: 46.4
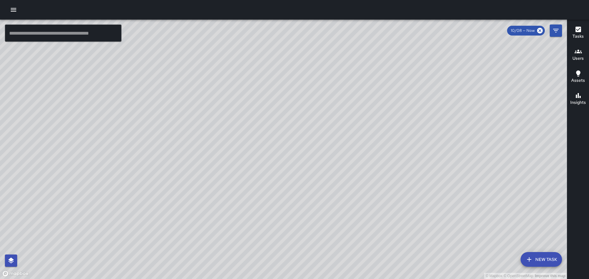
click at [336, 160] on div "© Mapbox © OpenStreetMap Improve this map BH [PERSON_NAME] [STREET_ADDRESS] Com…" at bounding box center [283, 150] width 567 height 260
drag, startPoint x: 197, startPoint y: 159, endPoint x: 277, endPoint y: 95, distance: 102.4
click at [275, 97] on div "© Mapbox © OpenStreetMap Improve this map" at bounding box center [283, 150] width 567 height 260
drag, startPoint x: 341, startPoint y: 113, endPoint x: 306, endPoint y: 152, distance: 52.5
click at [306, 159] on div "© Mapbox © OpenStreetMap Improve this map" at bounding box center [283, 150] width 567 height 260
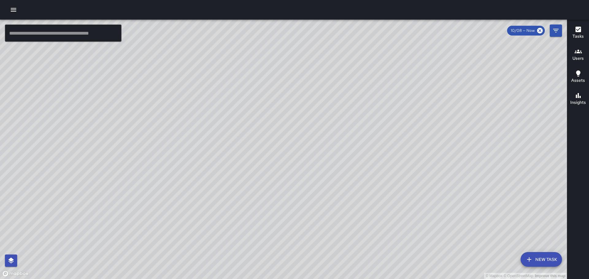
drag, startPoint x: 428, startPoint y: 224, endPoint x: 413, endPoint y: 207, distance: 23.0
click at [451, 261] on div "© Mapbox © OpenStreetMap Improve this map" at bounding box center [283, 150] width 567 height 260
drag, startPoint x: 300, startPoint y: 206, endPoint x: 353, endPoint y: 101, distance: 117.5
click at [351, 105] on div "© Mapbox © OpenStreetMap Improve this map" at bounding box center [283, 150] width 567 height 260
drag, startPoint x: 288, startPoint y: 155, endPoint x: 357, endPoint y: 168, distance: 69.6
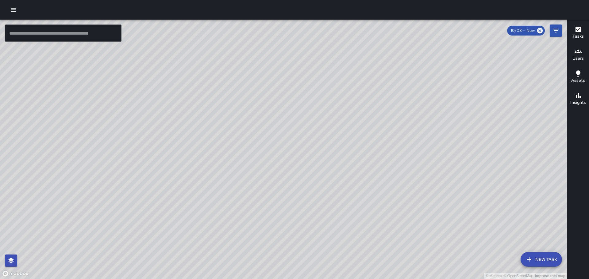
click at [356, 168] on div "© Mapbox © OpenStreetMap Improve this map" at bounding box center [283, 150] width 567 height 260
drag, startPoint x: 224, startPoint y: 100, endPoint x: 280, endPoint y: 123, distance: 60.5
click at [280, 123] on div "© Mapbox © OpenStreetMap Improve this map" at bounding box center [283, 150] width 567 height 260
drag, startPoint x: 326, startPoint y: 174, endPoint x: 329, endPoint y: 106, distance: 68.1
click at [329, 108] on div "© Mapbox © OpenStreetMap Improve this map" at bounding box center [283, 150] width 567 height 260
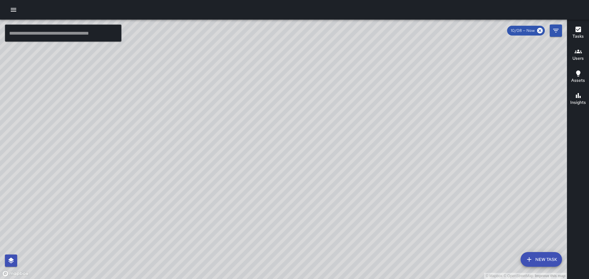
drag, startPoint x: 391, startPoint y: 200, endPoint x: 374, endPoint y: 126, distance: 75.2
click at [374, 126] on div "© Mapbox © OpenStreetMap Improve this map" at bounding box center [283, 150] width 567 height 260
drag, startPoint x: 366, startPoint y: 110, endPoint x: 366, endPoint y: 81, distance: 29.7
click at [366, 81] on div "© Mapbox © OpenStreetMap Improve this map" at bounding box center [283, 150] width 567 height 260
drag, startPoint x: 229, startPoint y: 200, endPoint x: 279, endPoint y: 164, distance: 61.6
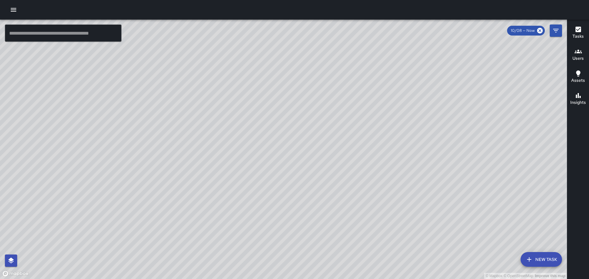
click at [275, 167] on div "© Mapbox © OpenStreetMap Improve this map" at bounding box center [283, 150] width 567 height 260
drag, startPoint x: 336, startPoint y: 167, endPoint x: 306, endPoint y: 199, distance: 43.6
click at [306, 199] on div "© Mapbox © OpenStreetMap Improve this map" at bounding box center [283, 150] width 567 height 260
drag, startPoint x: 411, startPoint y: 124, endPoint x: 400, endPoint y: 159, distance: 36.9
click at [400, 159] on div "© Mapbox © OpenStreetMap Improve this map" at bounding box center [283, 150] width 567 height 260
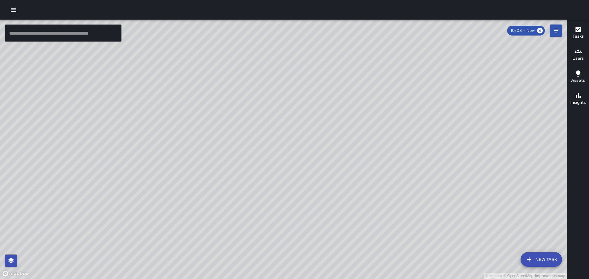
drag, startPoint x: 288, startPoint y: 192, endPoint x: 300, endPoint y: 154, distance: 39.9
click at [297, 161] on div "© Mapbox © OpenStreetMap Improve this map" at bounding box center [283, 150] width 567 height 260
drag, startPoint x: 273, startPoint y: 205, endPoint x: 290, endPoint y: 169, distance: 39.5
click at [290, 169] on div "© Mapbox © OpenStreetMap Improve this map" at bounding box center [283, 150] width 567 height 260
drag, startPoint x: 297, startPoint y: 135, endPoint x: 293, endPoint y: 162, distance: 27.3
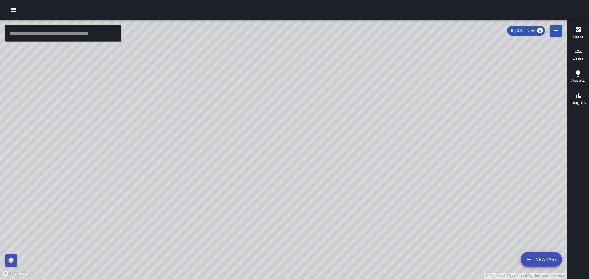
click at [292, 163] on div "© Mapbox © OpenStreetMap Improve this map" at bounding box center [283, 150] width 567 height 260
drag, startPoint x: 431, startPoint y: 101, endPoint x: 389, endPoint y: 135, distance: 54.4
click at [391, 151] on div "© Mapbox © OpenStreetMap Improve this map" at bounding box center [283, 150] width 567 height 260
drag, startPoint x: 419, startPoint y: 204, endPoint x: 391, endPoint y: 170, distance: 44.0
click at [393, 172] on div "© Mapbox © OpenStreetMap Improve this map" at bounding box center [283, 150] width 567 height 260
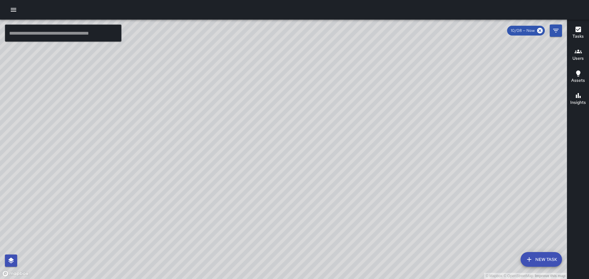
drag, startPoint x: 463, startPoint y: 189, endPoint x: 415, endPoint y: 143, distance: 66.8
click at [421, 146] on div "© Mapbox © OpenStreetMap Improve this map" at bounding box center [283, 150] width 567 height 260
drag, startPoint x: 492, startPoint y: 164, endPoint x: 444, endPoint y: 119, distance: 66.6
click at [445, 120] on div "© Mapbox © OpenStreetMap Improve this map" at bounding box center [283, 150] width 567 height 260
click at [341, 143] on div "© Mapbox © OpenStreetMap Improve this map JL [PERSON_NAME] Ambassador Tasks 50 …" at bounding box center [283, 150] width 567 height 260
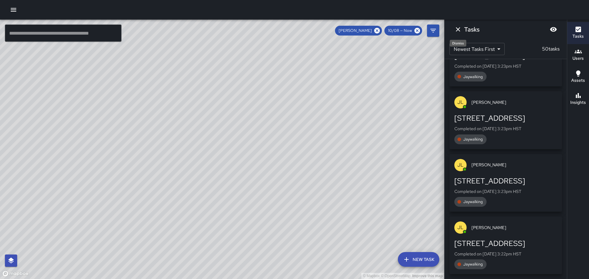
click at [459, 30] on icon "Dismiss" at bounding box center [458, 29] width 4 height 4
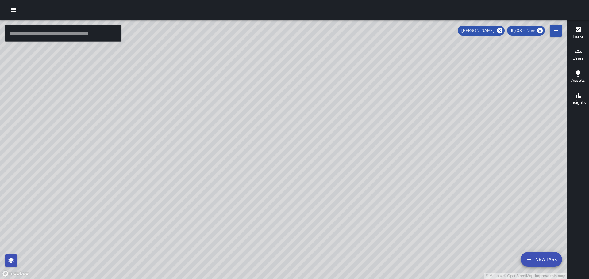
drag, startPoint x: 368, startPoint y: 92, endPoint x: 352, endPoint y: 127, distance: 38.6
click at [352, 127] on div "© Mapbox © OpenStreetMap Improve this map" at bounding box center [283, 150] width 567 height 260
drag, startPoint x: 366, startPoint y: 137, endPoint x: 348, endPoint y: 171, distance: 38.8
click at [348, 171] on div "© Mapbox © OpenStreetMap Improve this map" at bounding box center [283, 150] width 567 height 260
click at [498, 32] on icon at bounding box center [500, 31] width 6 height 6
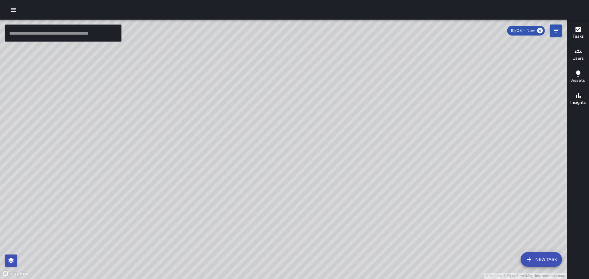
drag, startPoint x: 307, startPoint y: 114, endPoint x: 394, endPoint y: 126, distance: 87.2
click at [393, 126] on div "© Mapbox © OpenStreetMap Improve this map" at bounding box center [283, 150] width 567 height 260
drag, startPoint x: 300, startPoint y: 120, endPoint x: 359, endPoint y: 123, distance: 59.9
click at [360, 123] on div "© Mapbox © OpenStreetMap Improve this map" at bounding box center [283, 150] width 567 height 260
drag, startPoint x: 251, startPoint y: 130, endPoint x: 314, endPoint y: 105, distance: 67.6
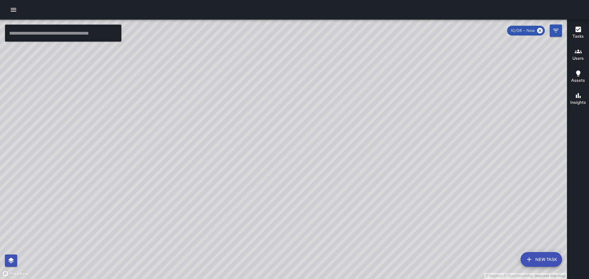
click at [300, 117] on div "© Mapbox © OpenStreetMap Improve this map" at bounding box center [283, 150] width 567 height 260
drag, startPoint x: 262, startPoint y: 147, endPoint x: 266, endPoint y: 118, distance: 28.9
click at [266, 120] on div "© Mapbox © OpenStreetMap Improve this map" at bounding box center [283, 150] width 567 height 260
drag, startPoint x: 283, startPoint y: 107, endPoint x: 298, endPoint y: 131, distance: 28.0
click at [298, 131] on div "© Mapbox © OpenStreetMap Improve this map" at bounding box center [283, 150] width 567 height 260
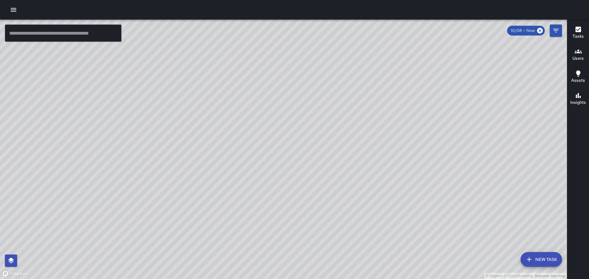
drag, startPoint x: 175, startPoint y: 216, endPoint x: 220, endPoint y: 156, distance: 74.2
click at [208, 170] on div "© Mapbox © OpenStreetMap Improve this map" at bounding box center [283, 150] width 567 height 260
drag, startPoint x: 254, startPoint y: 188, endPoint x: 217, endPoint y: 153, distance: 50.7
click at [217, 153] on div "© Mapbox © OpenStreetMap Improve this map" at bounding box center [283, 150] width 567 height 260
drag, startPoint x: 275, startPoint y: 78, endPoint x: 245, endPoint y: 154, distance: 81.2
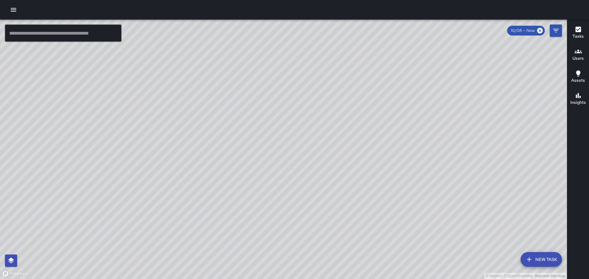
click at [244, 160] on div "© Mapbox © OpenStreetMap Improve this map" at bounding box center [283, 150] width 567 height 260
drag, startPoint x: 261, startPoint y: 136, endPoint x: 255, endPoint y: 143, distance: 9.9
click at [255, 147] on div "© Mapbox © OpenStreetMap Improve this map" at bounding box center [283, 150] width 567 height 260
drag, startPoint x: 278, startPoint y: 139, endPoint x: 278, endPoint y: 178, distance: 39.6
click at [278, 178] on div "© Mapbox © OpenStreetMap Improve this map" at bounding box center [283, 150] width 567 height 260
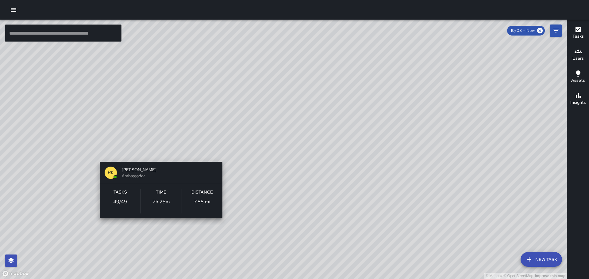
click at [159, 154] on div "© Mapbox © OpenStreetMap Improve this map RK [PERSON_NAME] Ambassador Tasks 49 …" at bounding box center [283, 150] width 567 height 260
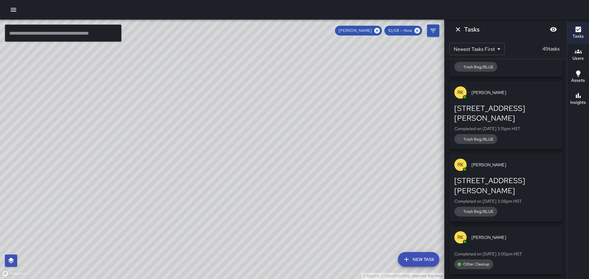
scroll to position [3079, 0]
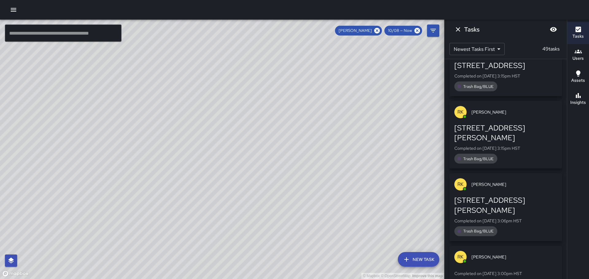
drag, startPoint x: 186, startPoint y: 192, endPoint x: 235, endPoint y: 192, distance: 48.4
click at [232, 208] on div "© Mapbox © OpenStreetMap Improve this map" at bounding box center [222, 150] width 444 height 260
click at [379, 30] on icon at bounding box center [376, 30] width 7 height 7
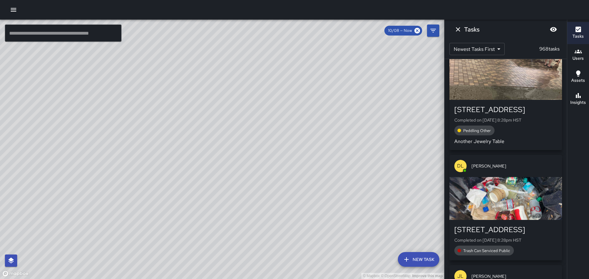
scroll to position [2711, 0]
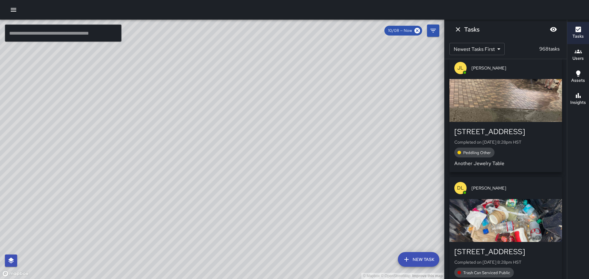
drag, startPoint x: 452, startPoint y: 26, endPoint x: 450, endPoint y: 29, distance: 3.4
click at [450, 29] on div "Tasks" at bounding box center [505, 30] width 122 height 20
click at [458, 27] on icon "Dismiss" at bounding box center [457, 29] width 7 height 7
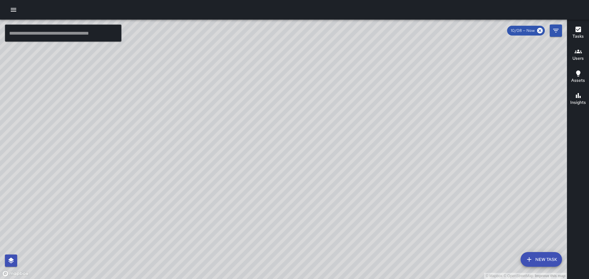
drag, startPoint x: 206, startPoint y: 187, endPoint x: 263, endPoint y: 101, distance: 103.1
click at [261, 103] on div "© Mapbox © OpenStreetMap Improve this map" at bounding box center [283, 150] width 567 height 260
drag, startPoint x: 195, startPoint y: 163, endPoint x: 236, endPoint y: 119, distance: 60.5
click at [234, 120] on div "© Mapbox © OpenStreetMap Improve this map" at bounding box center [283, 150] width 567 height 260
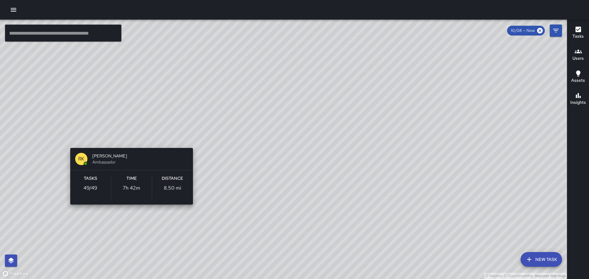
click at [128, 138] on div "© Mapbox © OpenStreetMap Improve this map RK [PERSON_NAME] Ambassador Tasks 49 …" at bounding box center [283, 150] width 567 height 260
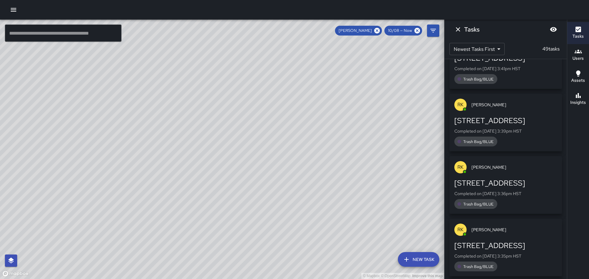
drag, startPoint x: 318, startPoint y: 155, endPoint x: 324, endPoint y: 198, distance: 44.1
click at [324, 198] on div "© Mapbox © OpenStreetMap Improve this map" at bounding box center [222, 150] width 444 height 260
click at [457, 29] on icon "Dismiss" at bounding box center [458, 29] width 4 height 4
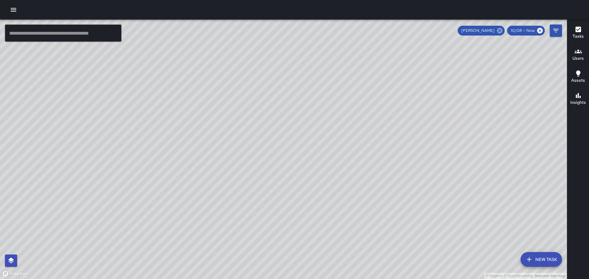
click at [499, 29] on icon at bounding box center [500, 31] width 6 height 6
drag, startPoint x: 246, startPoint y: 105, endPoint x: 284, endPoint y: 84, distance: 43.2
click at [283, 83] on div "© Mapbox © OpenStreetMap Improve this map" at bounding box center [283, 150] width 567 height 260
drag, startPoint x: 244, startPoint y: 167, endPoint x: 315, endPoint y: 107, distance: 92.9
click at [309, 113] on div "© Mapbox © OpenStreetMap Improve this map" at bounding box center [283, 150] width 567 height 260
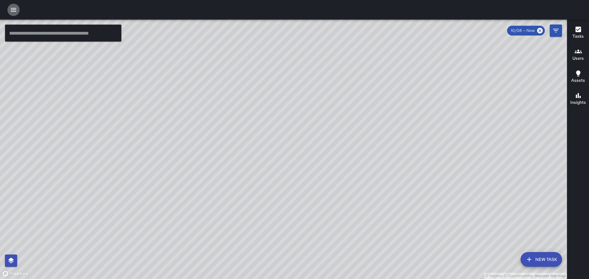
click at [11, 11] on icon "button" at bounding box center [13, 9] width 7 height 7
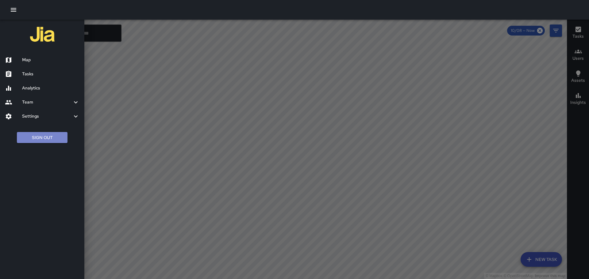
drag, startPoint x: 43, startPoint y: 138, endPoint x: 22, endPoint y: 124, distance: 24.7
click at [43, 134] on button "Sign Out" at bounding box center [42, 137] width 51 height 11
